Goal: Transaction & Acquisition: Purchase product/service

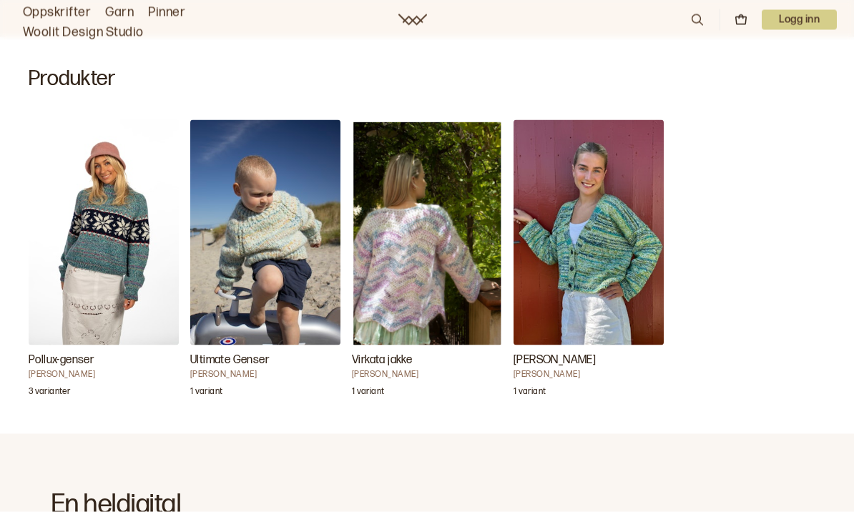
scroll to position [417, 0]
click at [395, 288] on img "Virkata jakke" at bounding box center [427, 231] width 150 height 225
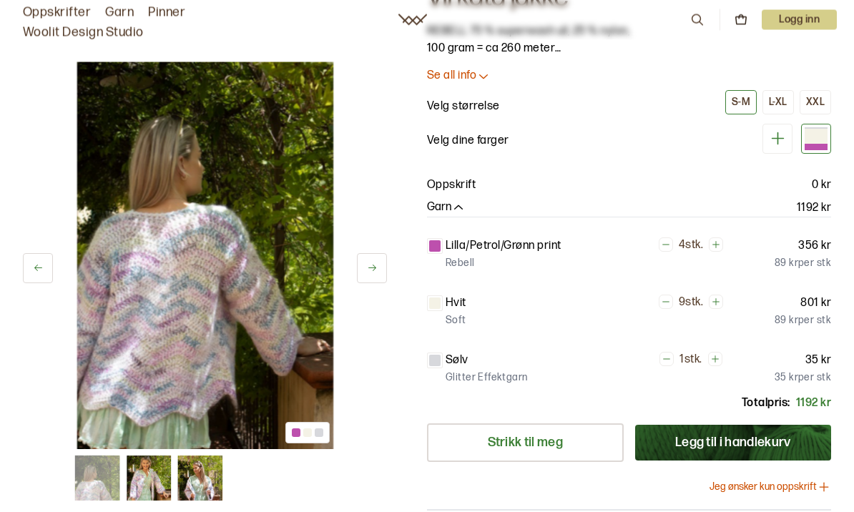
scroll to position [49, 0]
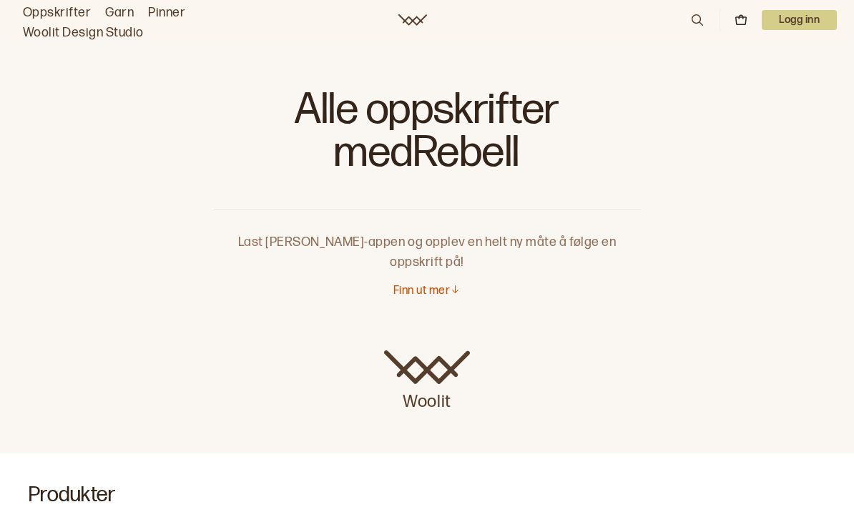
click at [416, 284] on p "Finn ut mer" at bounding box center [421, 291] width 56 height 15
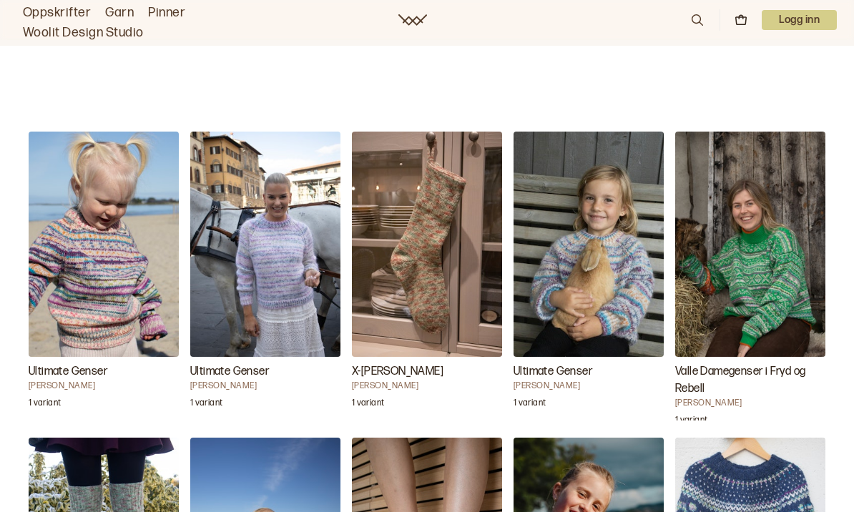
scroll to position [1329, 0]
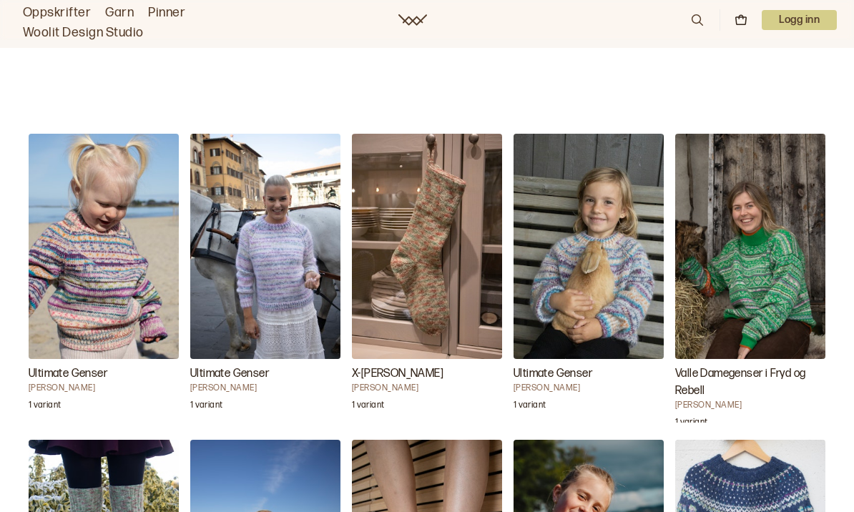
click at [287, 296] on img "Ultimate Genser" at bounding box center [265, 246] width 150 height 225
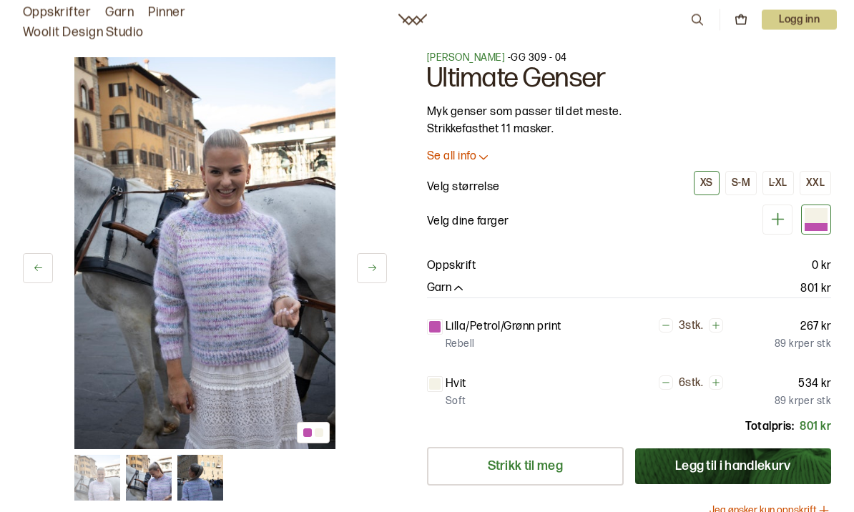
scroll to position [6, 0]
click at [494, 154] on button "Se all info" at bounding box center [629, 156] width 404 height 15
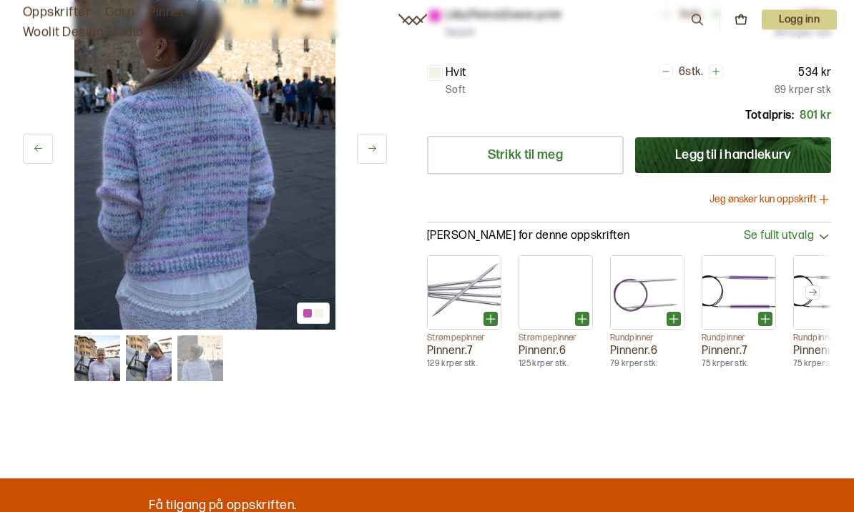
scroll to position [531, 0]
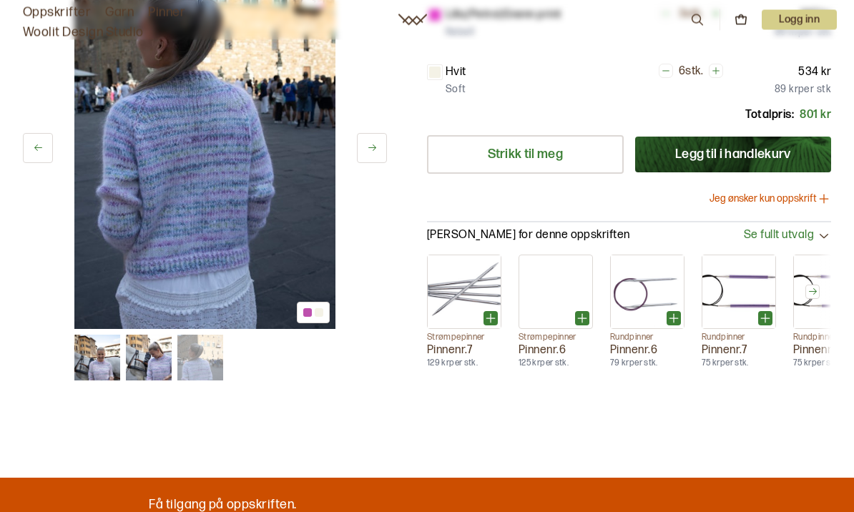
click at [787, 203] on button "Jeg ønsker kun oppskrift" at bounding box center [770, 199] width 122 height 14
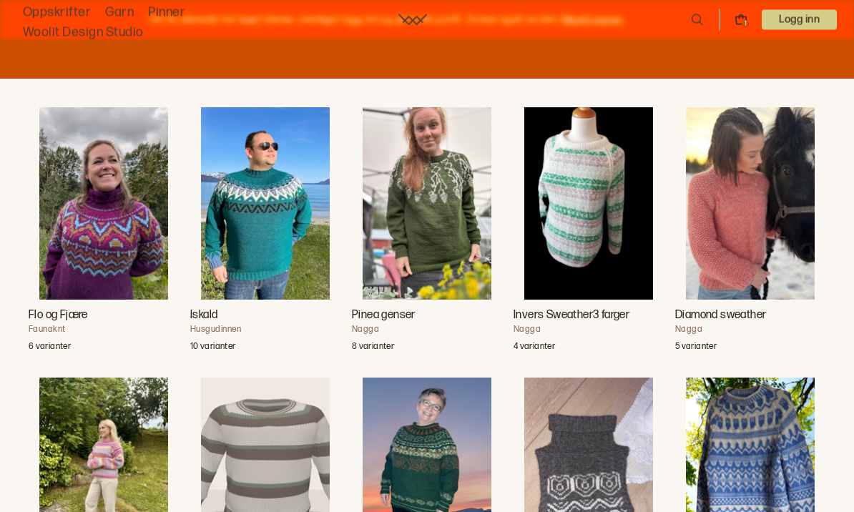
scroll to position [0, 0]
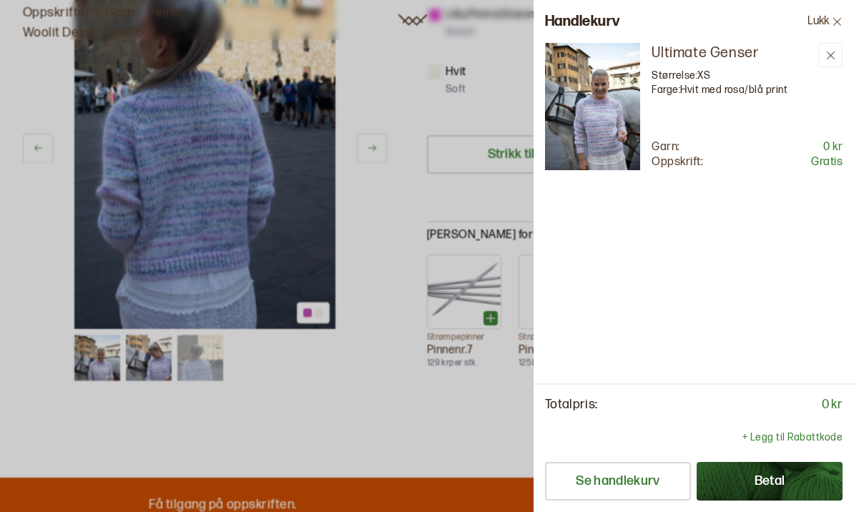
click at [721, 84] on p "Farge: Hvit med rosa/blå print" at bounding box center [731, 90] width 161 height 14
click at [835, 57] on icon at bounding box center [830, 55] width 11 height 11
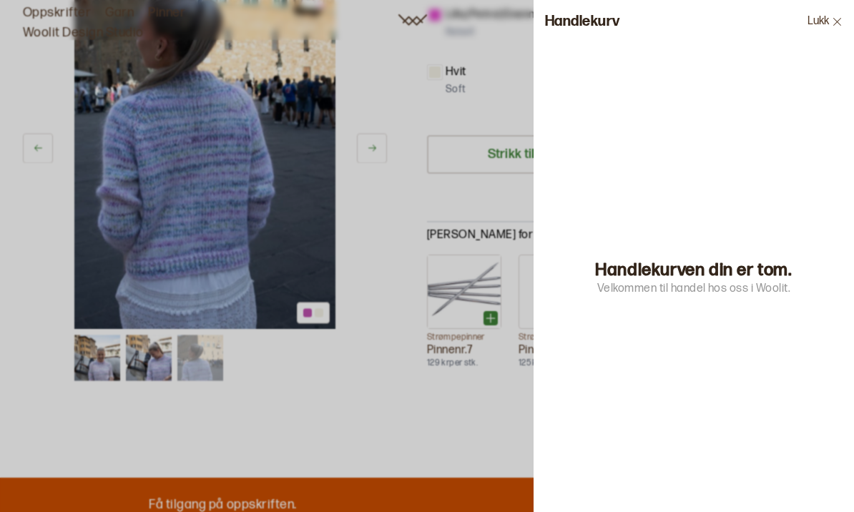
click at [830, 25] on button "Lukk" at bounding box center [825, 21] width 58 height 43
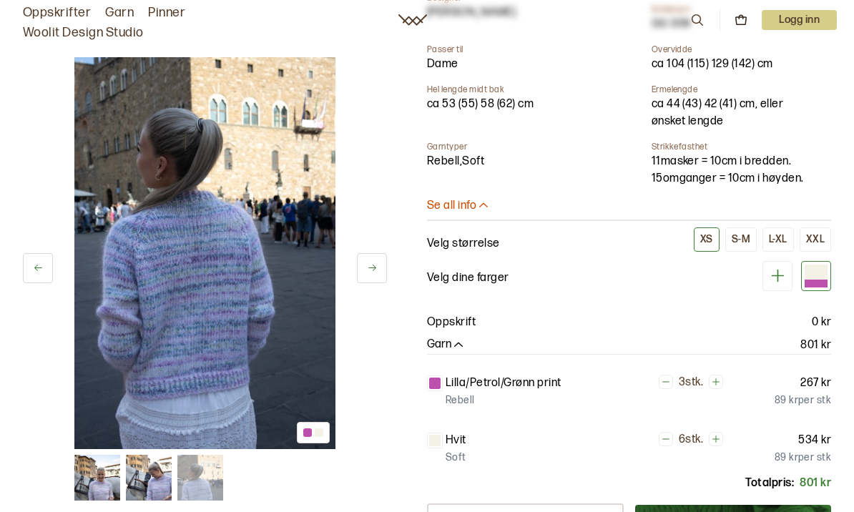
scroll to position [152, 0]
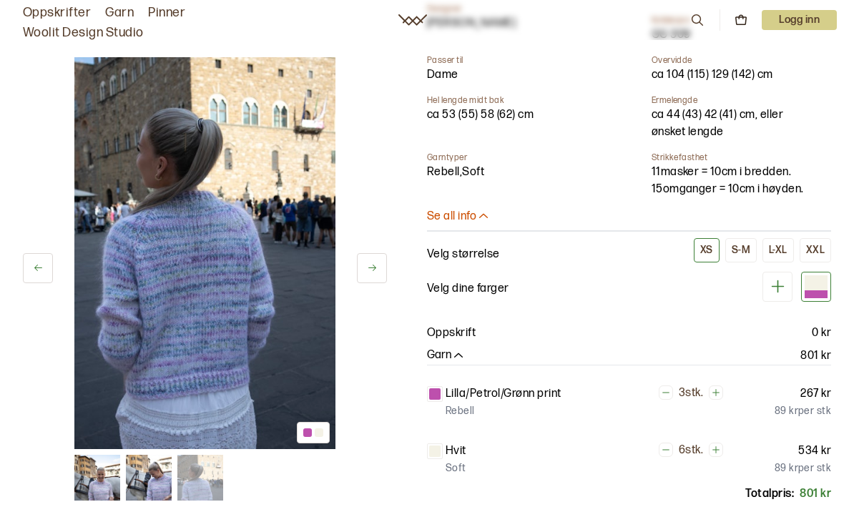
click at [781, 240] on button "L-XL" at bounding box center [777, 250] width 31 height 24
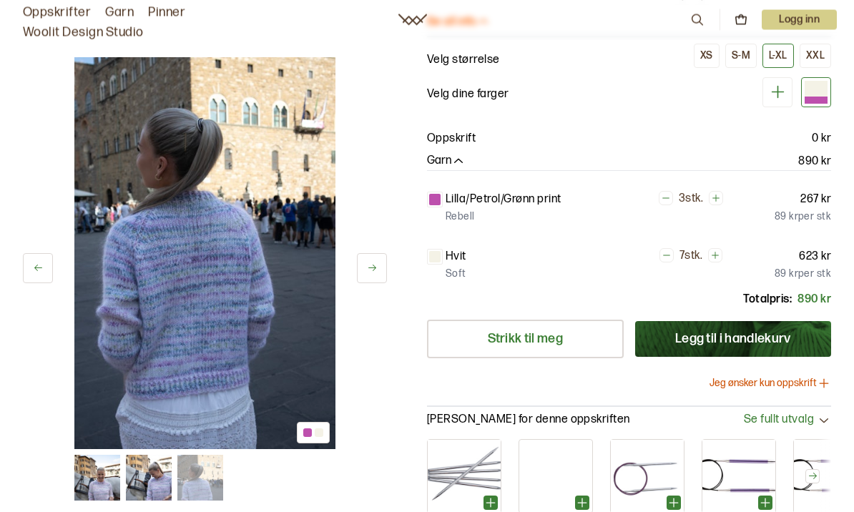
scroll to position [368, 0]
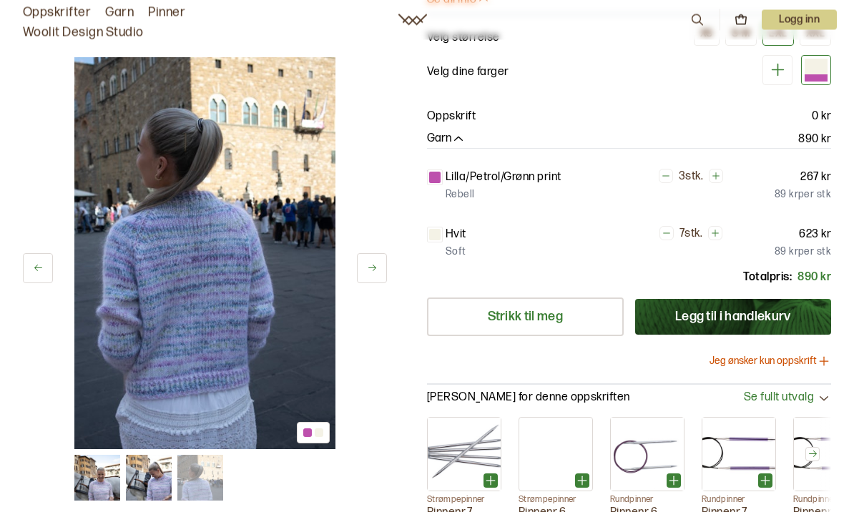
click at [792, 360] on button "Jeg ønsker kun oppskrift" at bounding box center [770, 362] width 122 height 14
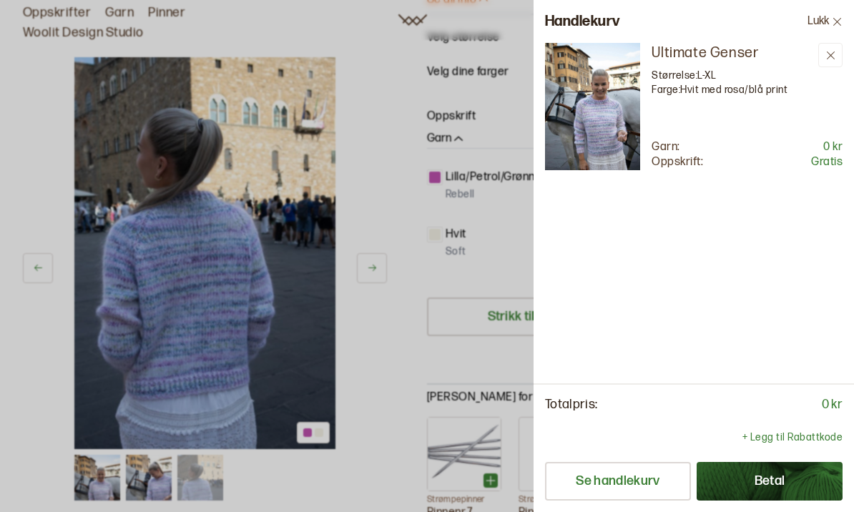
click at [777, 501] on button "Betal" at bounding box center [770, 481] width 146 height 39
